Goal: Communication & Community: Answer question/provide support

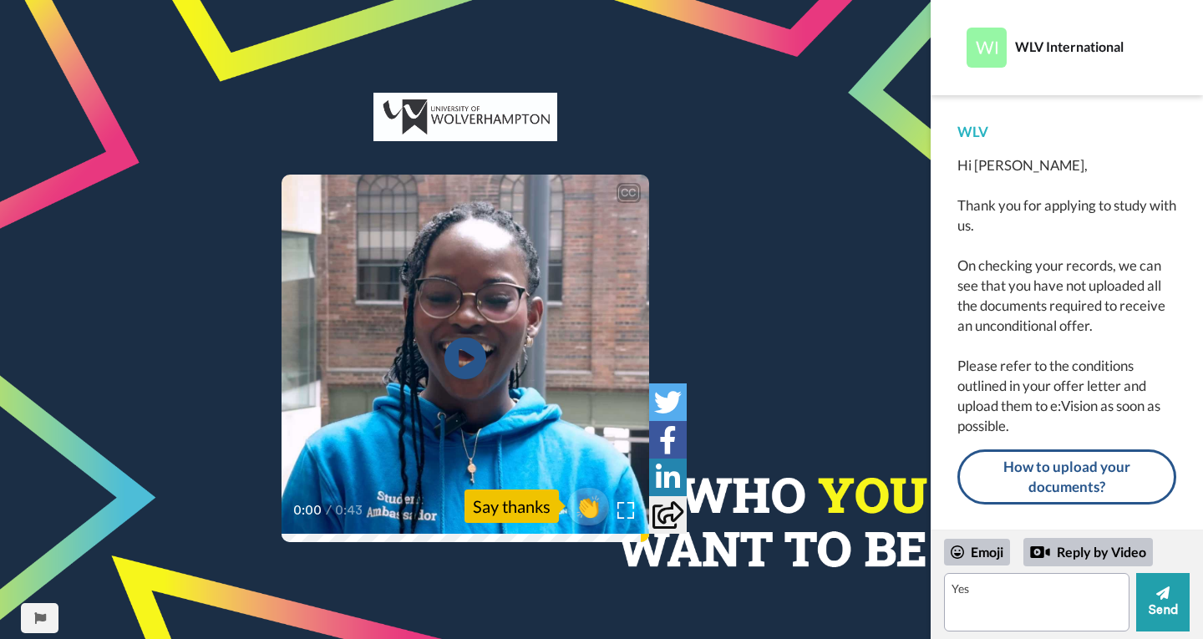
type textarea "Yes"
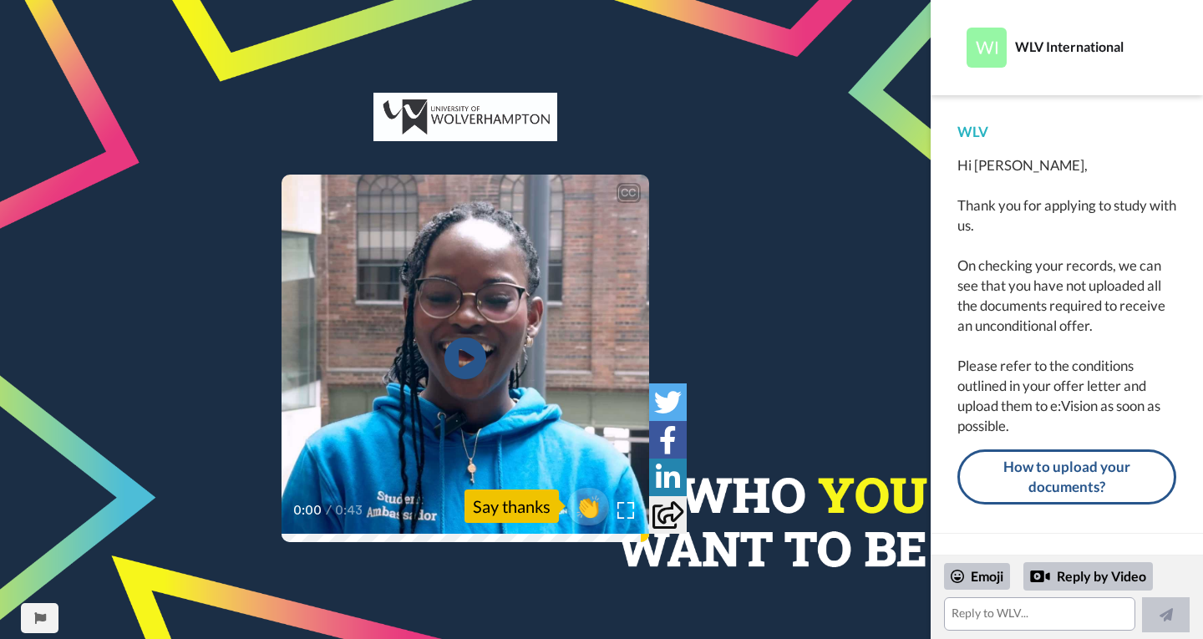
scroll to position [3881, 0]
drag, startPoint x: 951, startPoint y: 160, endPoint x: 1018, endPoint y: 208, distance: 82.1
click at [1015, 205] on div "WLV Hi [PERSON_NAME], Thank you for applying to study with us. On checking your…" at bounding box center [1067, 314] width 272 height 439
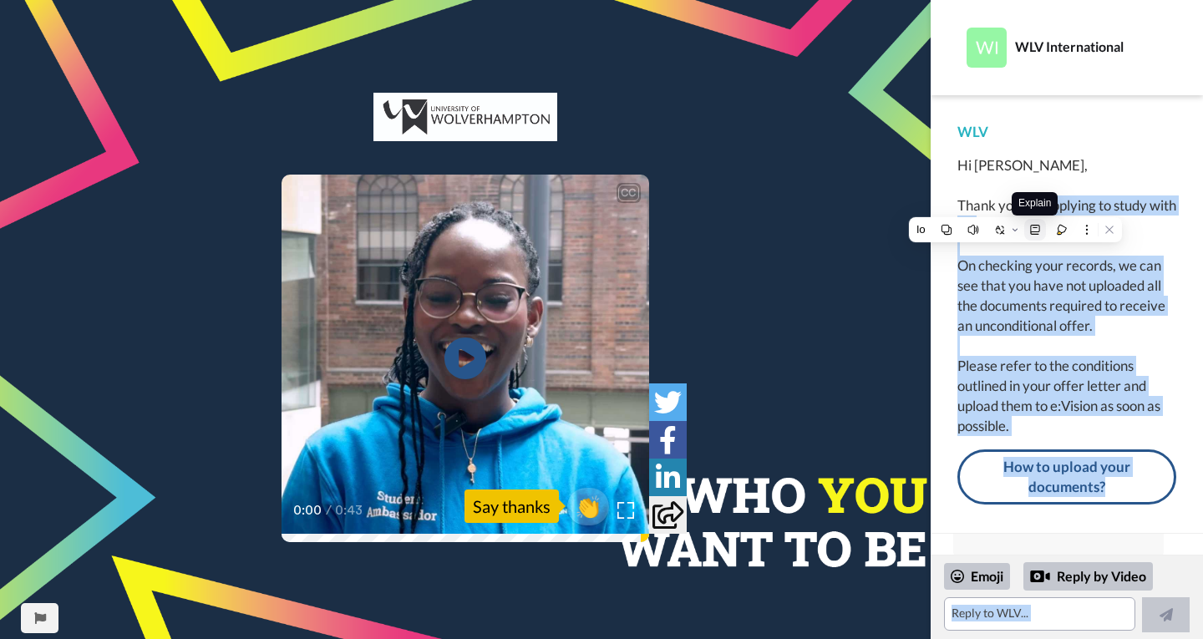
drag, startPoint x: 1018, startPoint y: 208, endPoint x: 1027, endPoint y: 229, distance: 22.8
click at [1027, 229] on html "WLV International sent you a message via [PERSON_NAME] CC Play/Pause 0:00 / 0:4…" at bounding box center [601, 319] width 1203 height 639
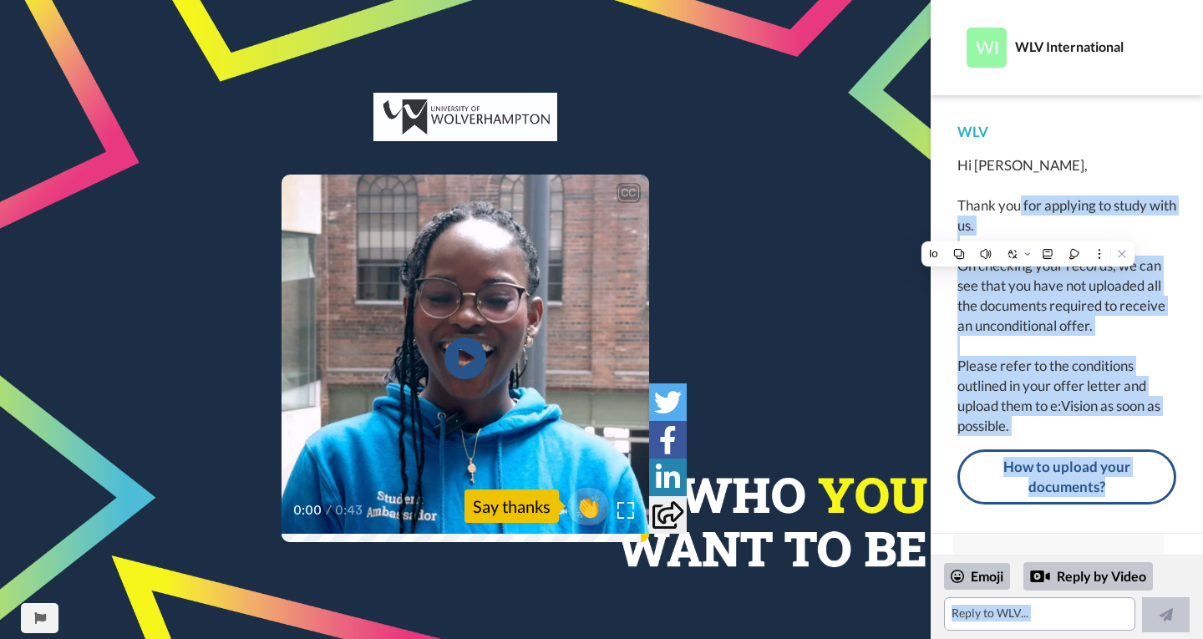
click at [1036, 280] on div "Hi [PERSON_NAME], Thank you for applying to study with us. On checking your rec…" at bounding box center [1066, 295] width 219 height 281
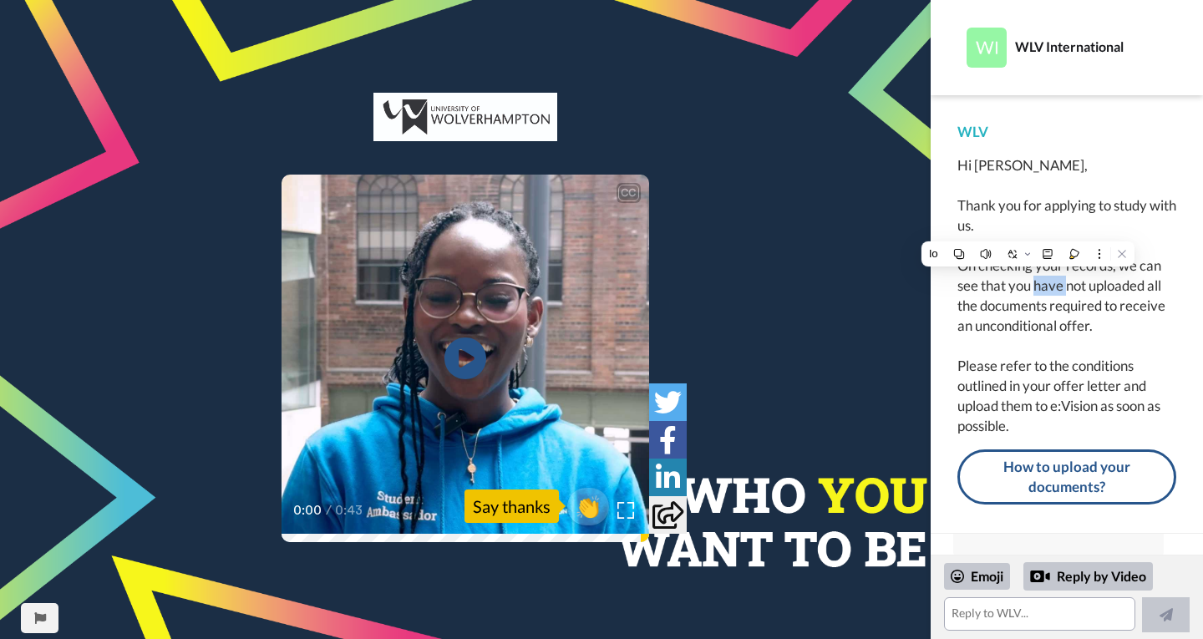
click at [1036, 280] on div "Hi [PERSON_NAME], Thank you for applying to study with us. On checking your rec…" at bounding box center [1066, 295] width 219 height 281
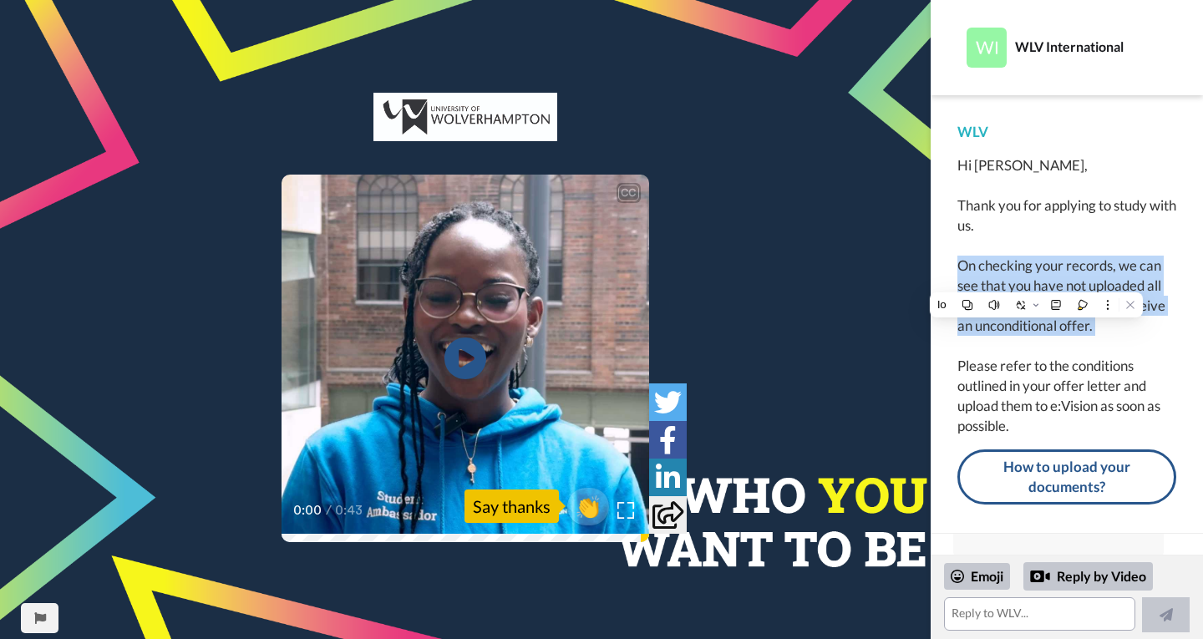
click at [1036, 280] on div "Hi [PERSON_NAME], Thank you for applying to study with us. On checking your rec…" at bounding box center [1066, 295] width 219 height 281
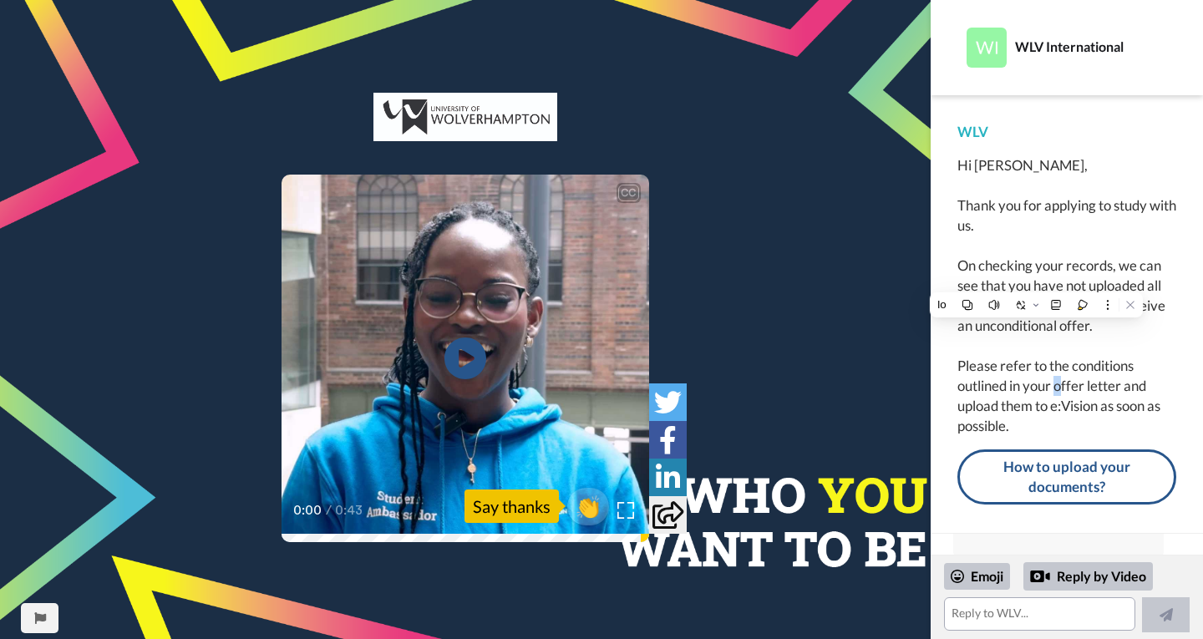
click at [1060, 391] on div "Hi [PERSON_NAME], Thank you for applying to study with us. On checking your rec…" at bounding box center [1066, 295] width 219 height 281
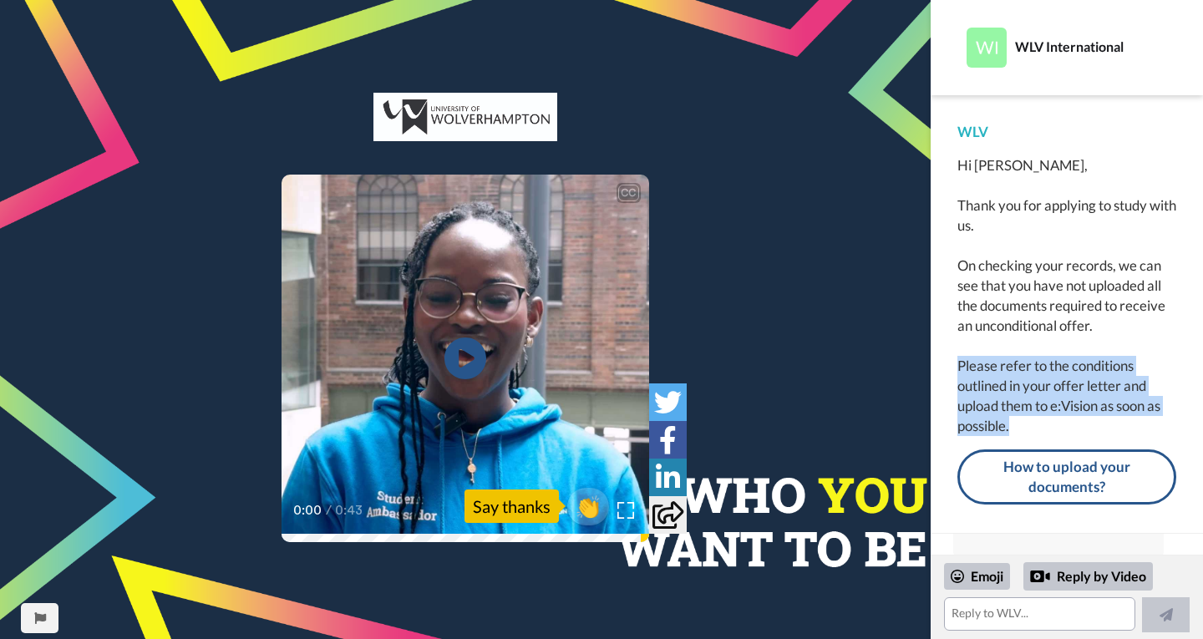
click at [1060, 391] on div "Hi [PERSON_NAME], Thank you for applying to study with us. On checking your rec…" at bounding box center [1066, 295] width 219 height 281
click at [1068, 379] on div "Hi [PERSON_NAME], Thank you for applying to study with us. On checking your rec…" at bounding box center [1066, 295] width 219 height 281
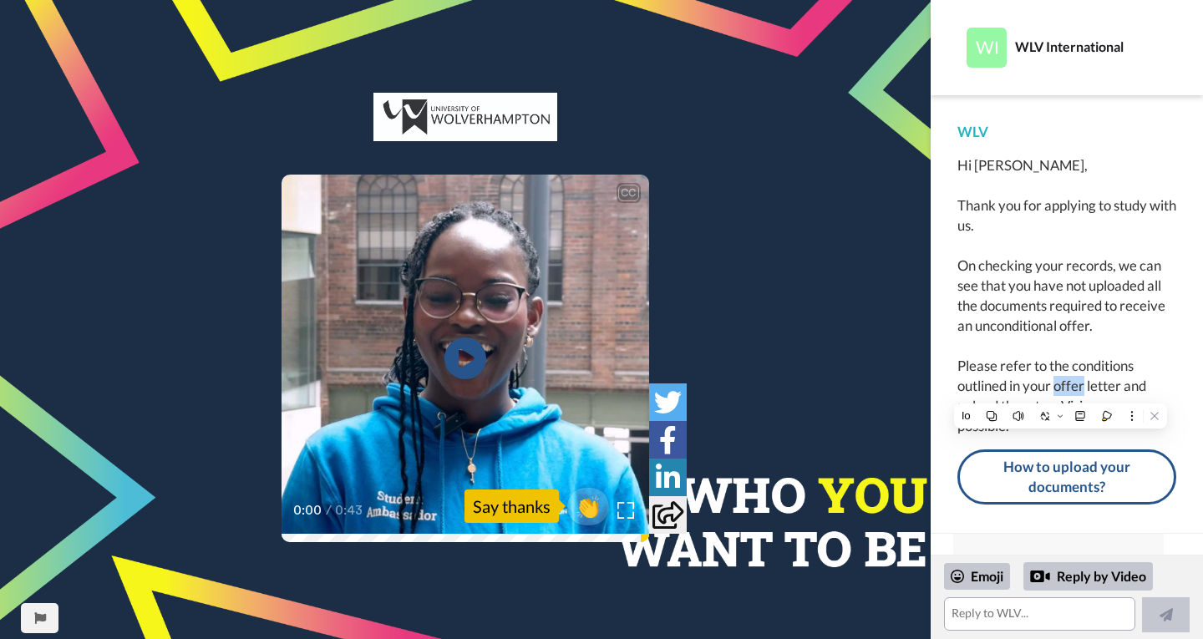
click at [1068, 379] on div "Hi [PERSON_NAME], Thank you for applying to study with us. On checking your rec…" at bounding box center [1066, 295] width 219 height 281
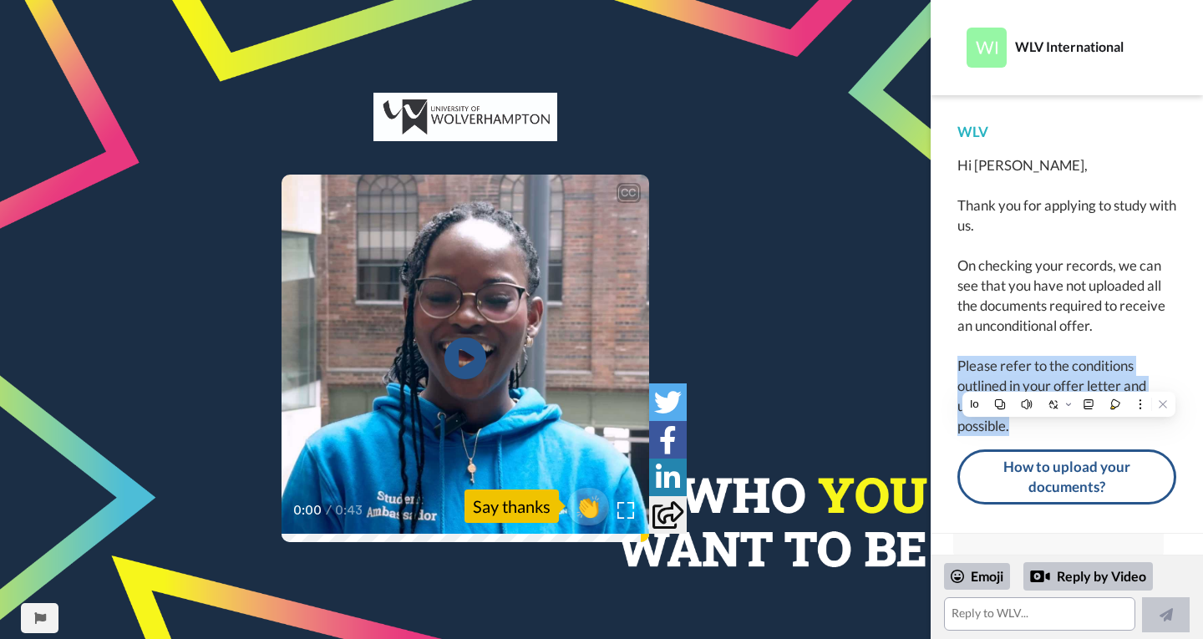
click at [1068, 379] on div "Hi [PERSON_NAME], Thank you for applying to study with us. On checking your rec…" at bounding box center [1066, 295] width 219 height 281
click at [1068, 366] on div "Hi [PERSON_NAME], Thank you for applying to study with us. On checking your rec…" at bounding box center [1066, 295] width 219 height 281
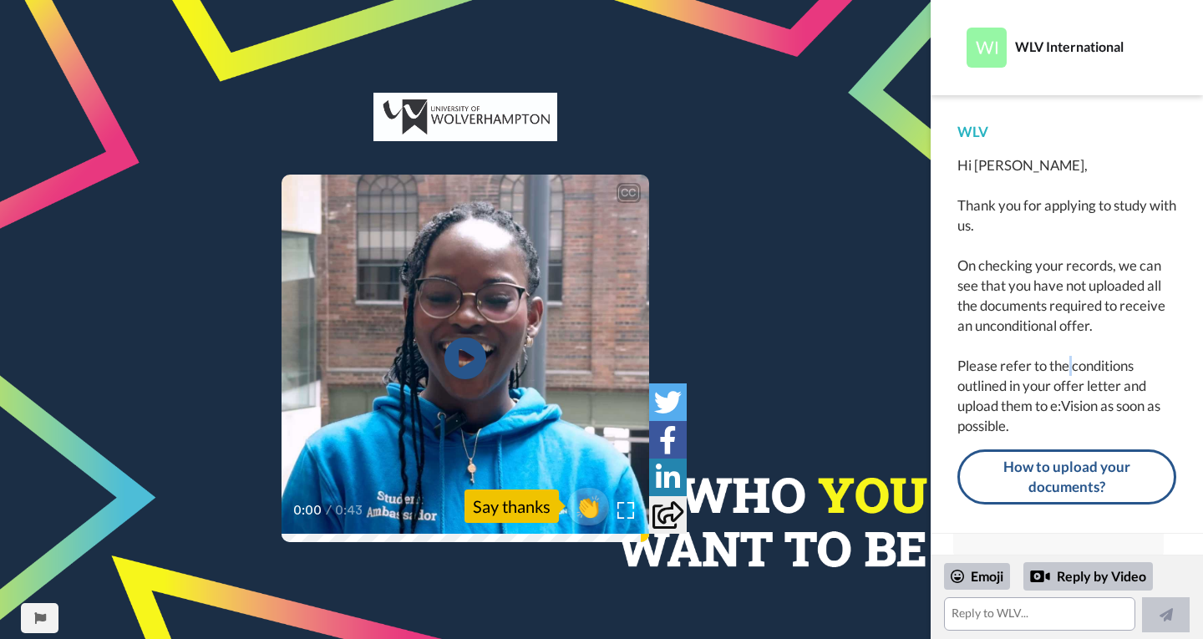
click at [1068, 366] on div "Hi [PERSON_NAME], Thank you for applying to study with us. On checking your rec…" at bounding box center [1066, 295] width 219 height 281
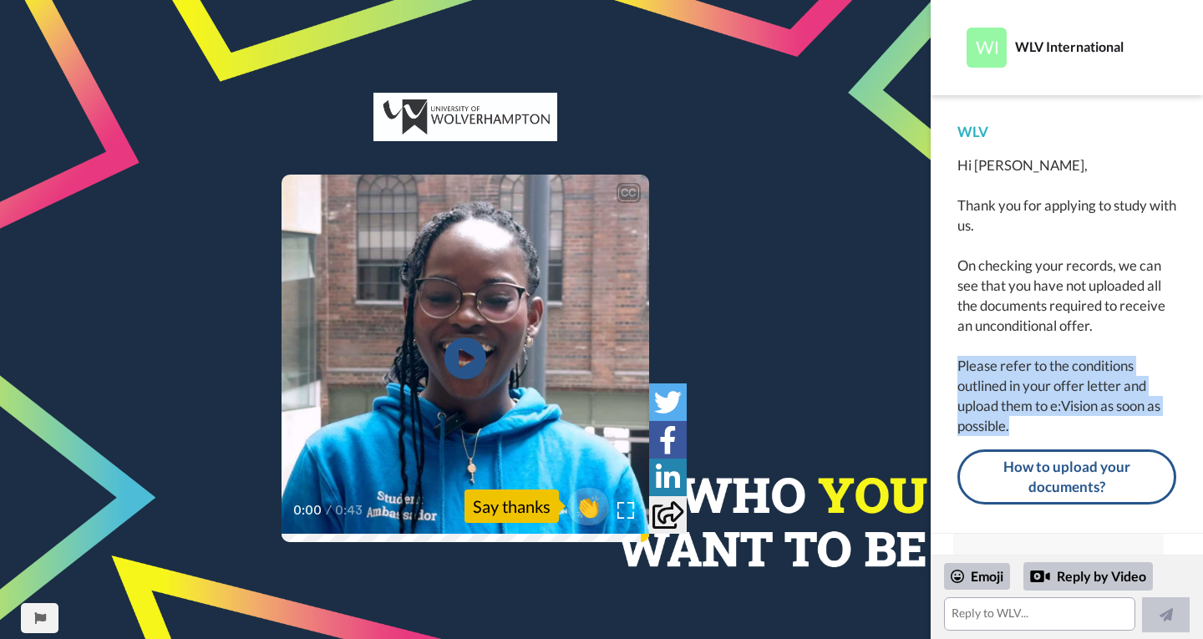
click at [1068, 366] on div "Hi [PERSON_NAME], Thank you for applying to study with us. On checking your rec…" at bounding box center [1066, 295] width 219 height 281
click at [1098, 360] on div "Hi [PERSON_NAME], Thank you for applying to study with us. On checking your rec…" at bounding box center [1066, 295] width 219 height 281
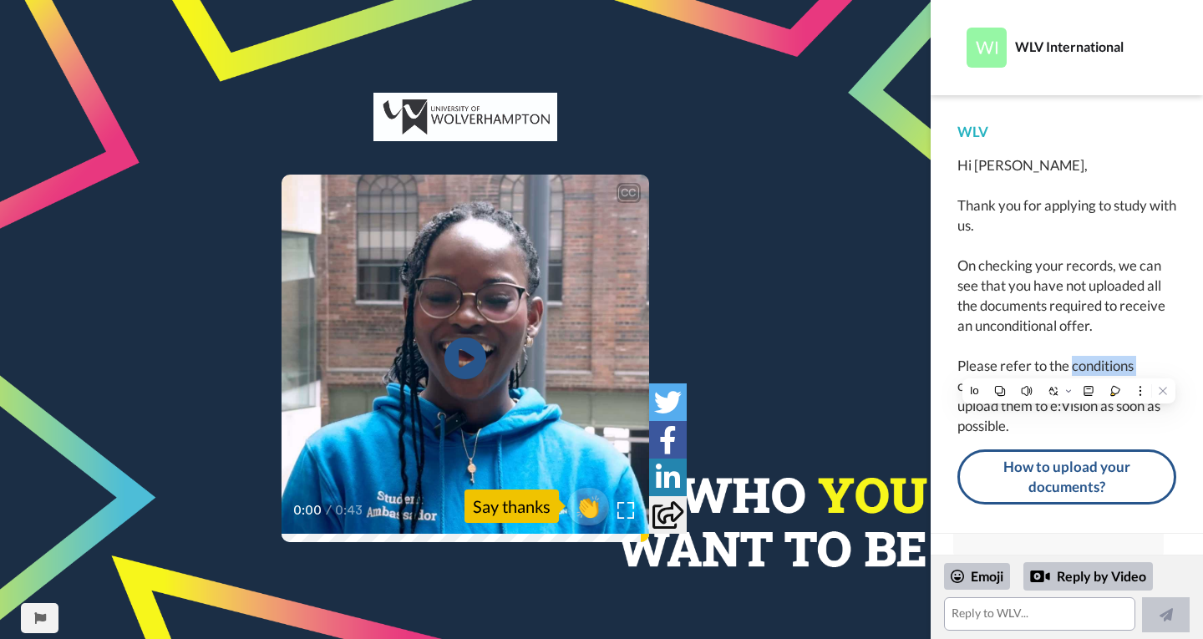
click at [1098, 360] on div "Hi [PERSON_NAME], Thank you for applying to study with us. On checking your rec…" at bounding box center [1066, 295] width 219 height 281
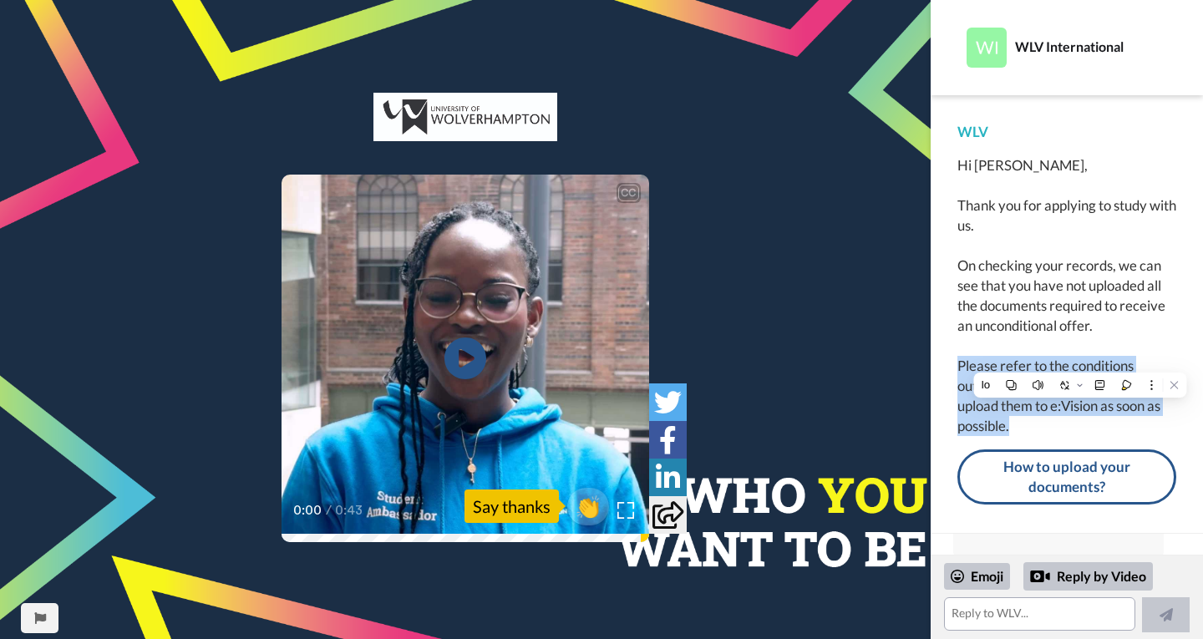
click at [1098, 360] on div "Hi [PERSON_NAME], Thank you for applying to study with us. On checking your rec…" at bounding box center [1066, 295] width 219 height 281
click at [1064, 360] on div "Hi [PERSON_NAME], Thank you for applying to study with us. On checking your rec…" at bounding box center [1066, 295] width 219 height 281
